Goal: Book appointment/travel/reservation

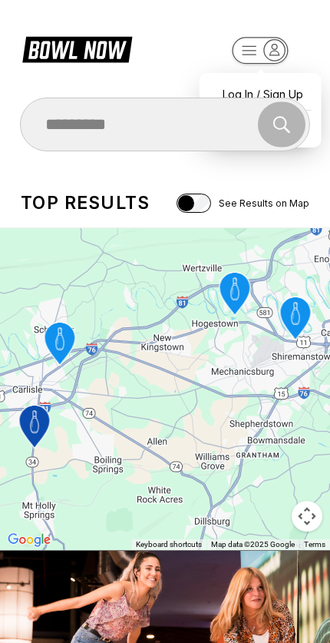
click at [287, 55] on rect "button" at bounding box center [260, 51] width 55 height 26
click at [307, 116] on div "Search" at bounding box center [165, 124] width 289 height 46
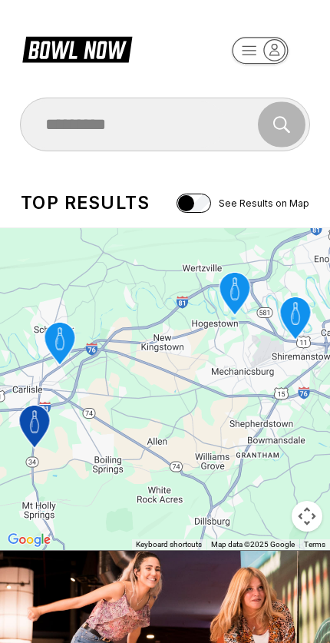
click at [275, 62] on rect "button" at bounding box center [260, 50] width 56 height 27
click at [285, 137] on div "Search" at bounding box center [165, 124] width 289 height 46
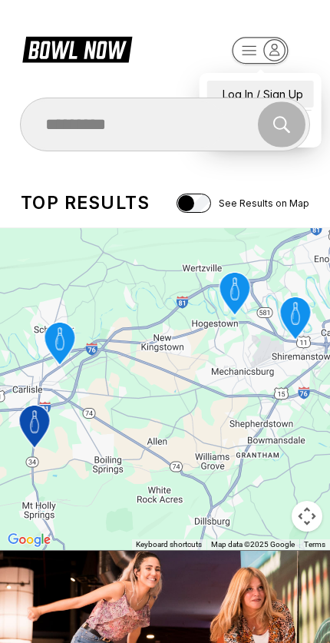
click at [284, 82] on div "Log In / Sign Up" at bounding box center [260, 94] width 107 height 27
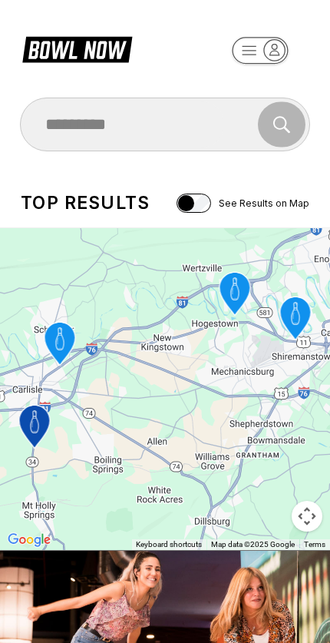
select select "**"
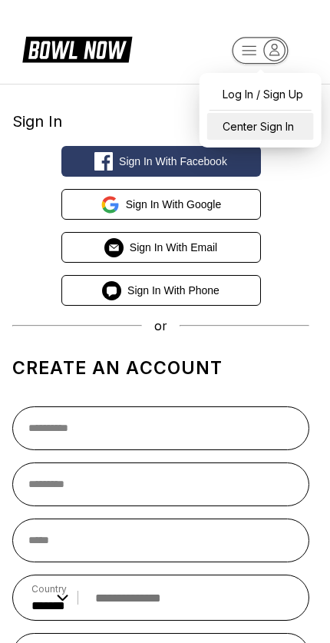
click at [280, 128] on div "Center Sign In" at bounding box center [260, 126] width 107 height 27
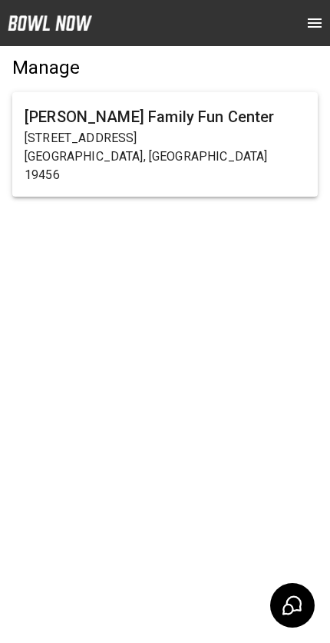
click at [222, 123] on h6 "[PERSON_NAME] Family Fun Center" at bounding box center [165, 117] width 281 height 25
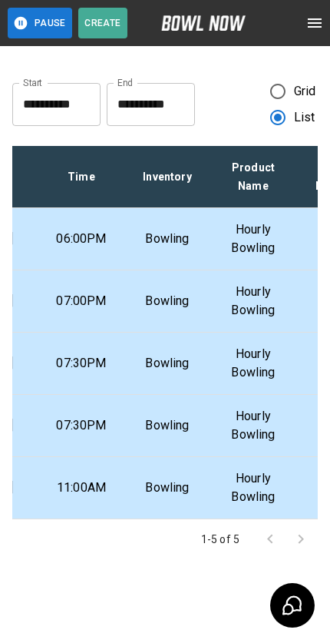
scroll to position [0, 148]
